Goal: Find specific page/section: Find specific page/section

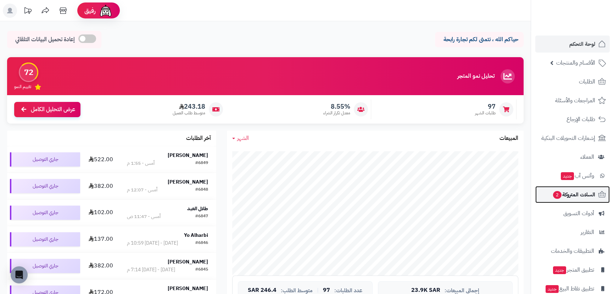
drag, startPoint x: 575, startPoint y: 193, endPoint x: 549, endPoint y: 187, distance: 25.8
click at [575, 193] on span "السلات المتروكة 2" at bounding box center [574, 194] width 43 height 10
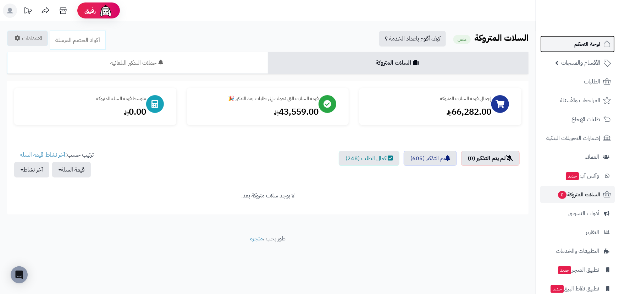
click at [575, 38] on link "لوحة التحكم" at bounding box center [577, 43] width 74 height 17
